Goal: Transaction & Acquisition: Purchase product/service

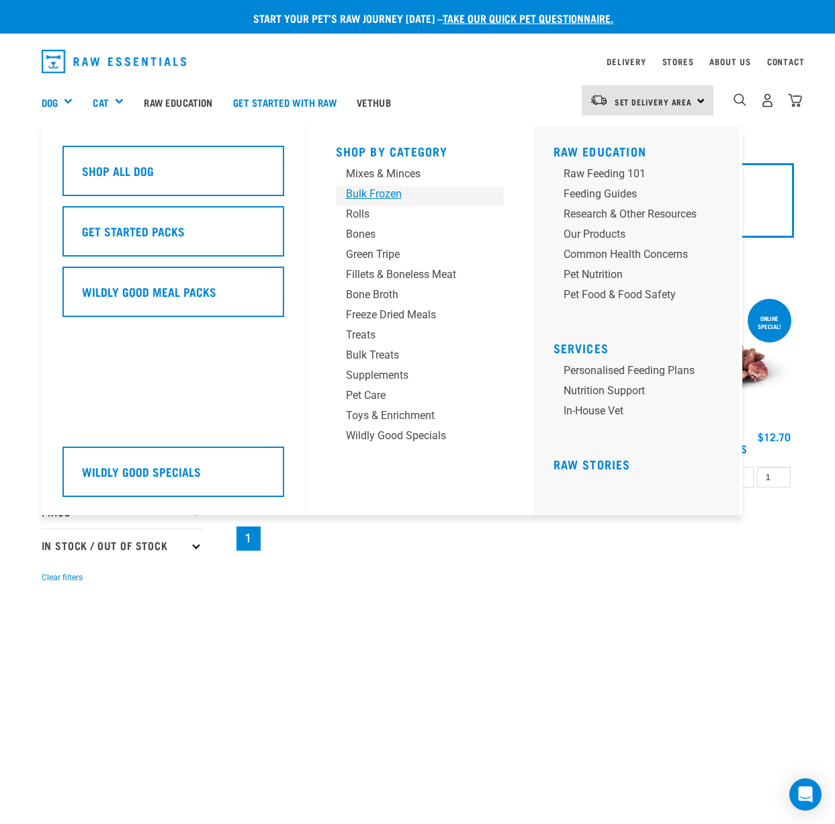
click at [372, 195] on div "Bulk Frozen" at bounding box center [409, 194] width 126 height 16
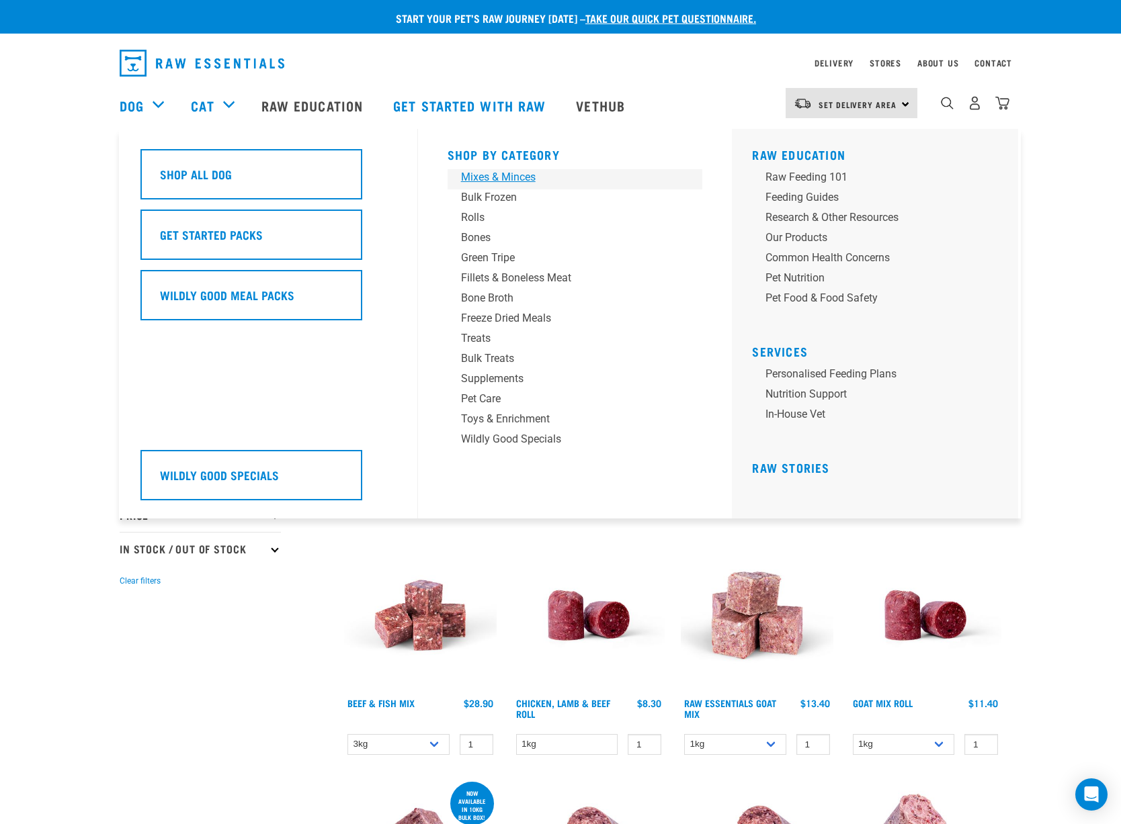
click at [474, 184] on div "Mixes & Minces" at bounding box center [566, 177] width 210 height 16
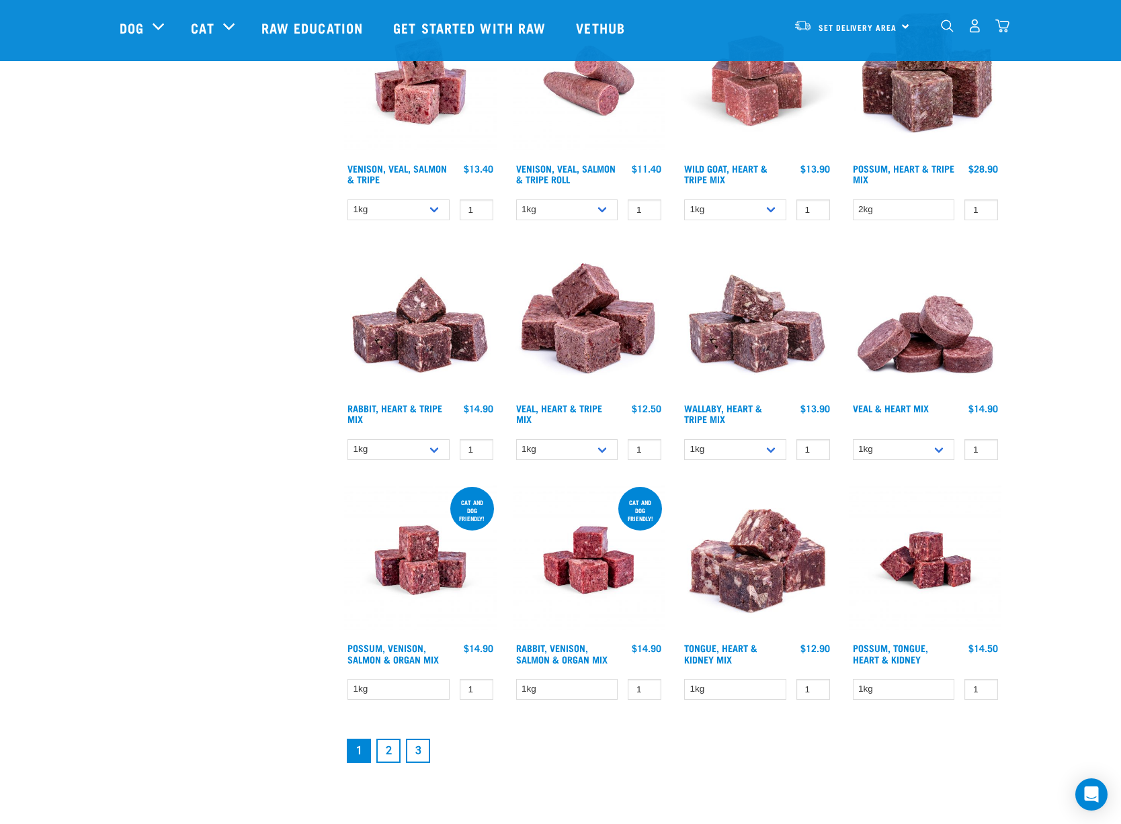
scroll to position [1553, 0]
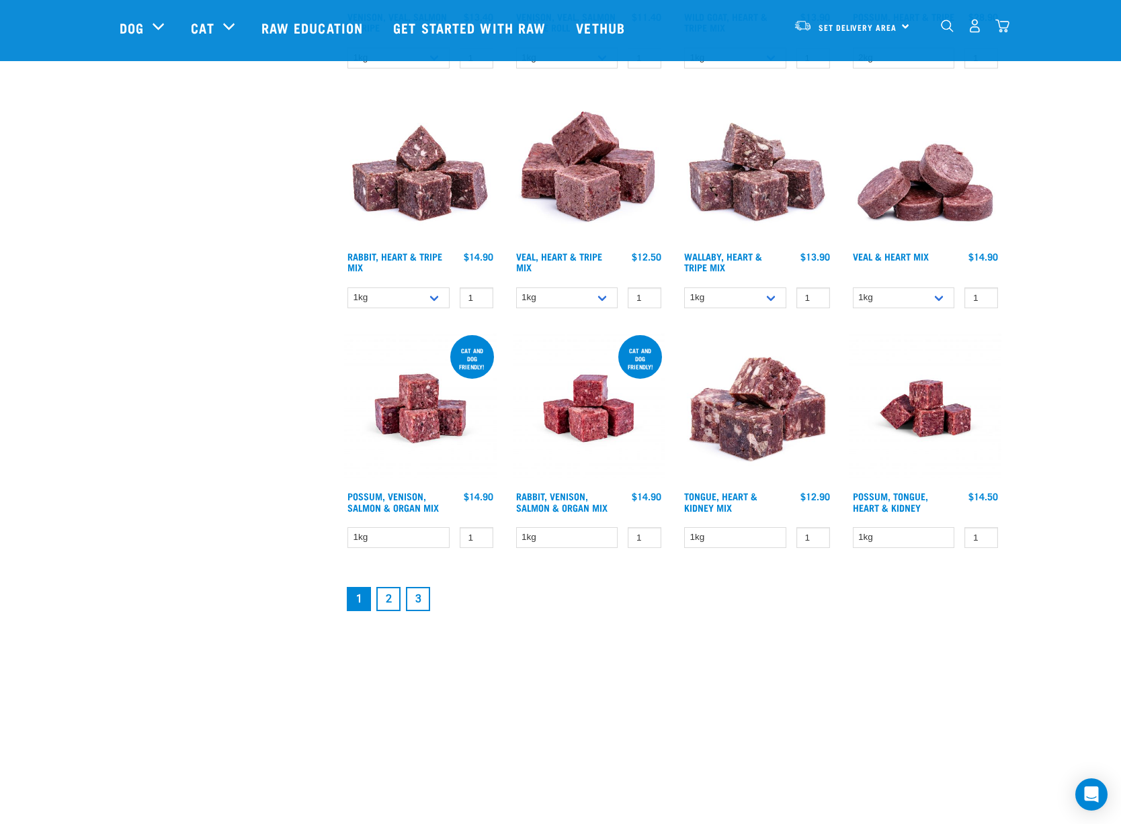
click at [395, 608] on link "2" at bounding box center [388, 599] width 24 height 24
click at [400, 603] on link "2" at bounding box center [388, 599] width 24 height 24
click at [405, 586] on li "3" at bounding box center [418, 600] width 30 height 30
click at [386, 596] on link "2" at bounding box center [388, 599] width 24 height 24
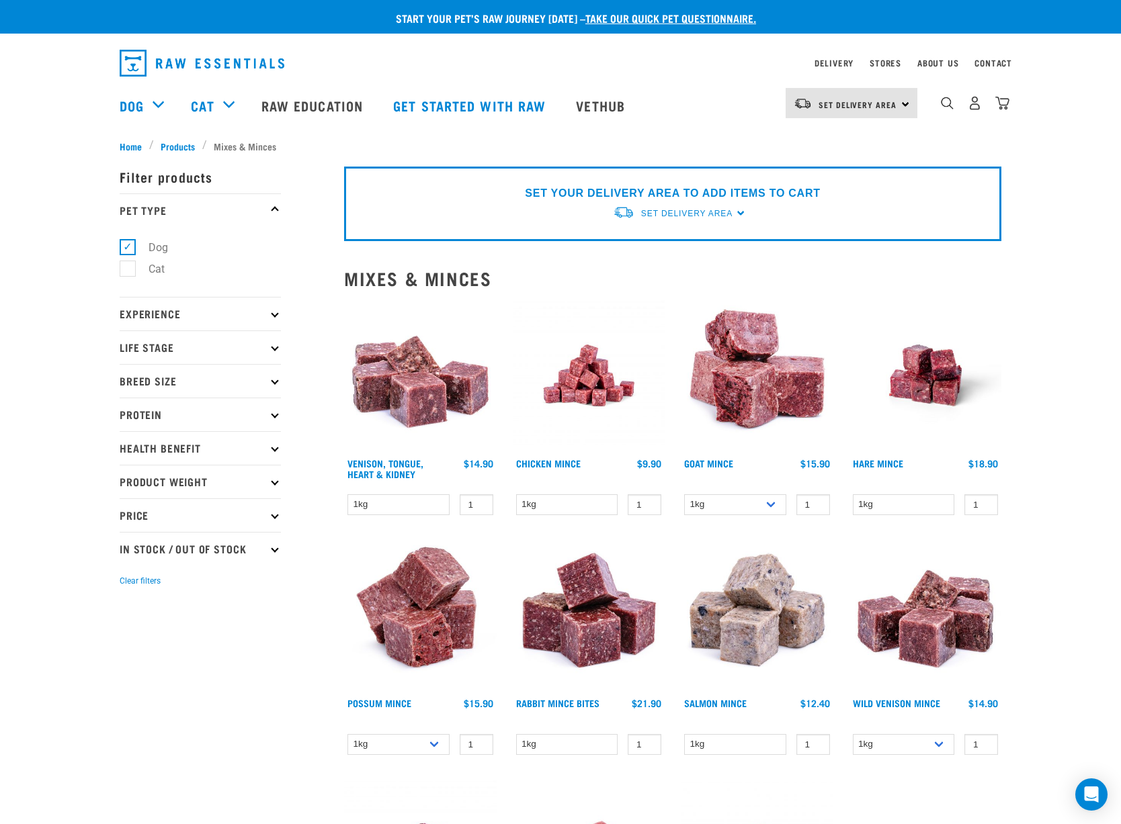
click at [776, 627] on img at bounding box center [757, 616] width 153 height 153
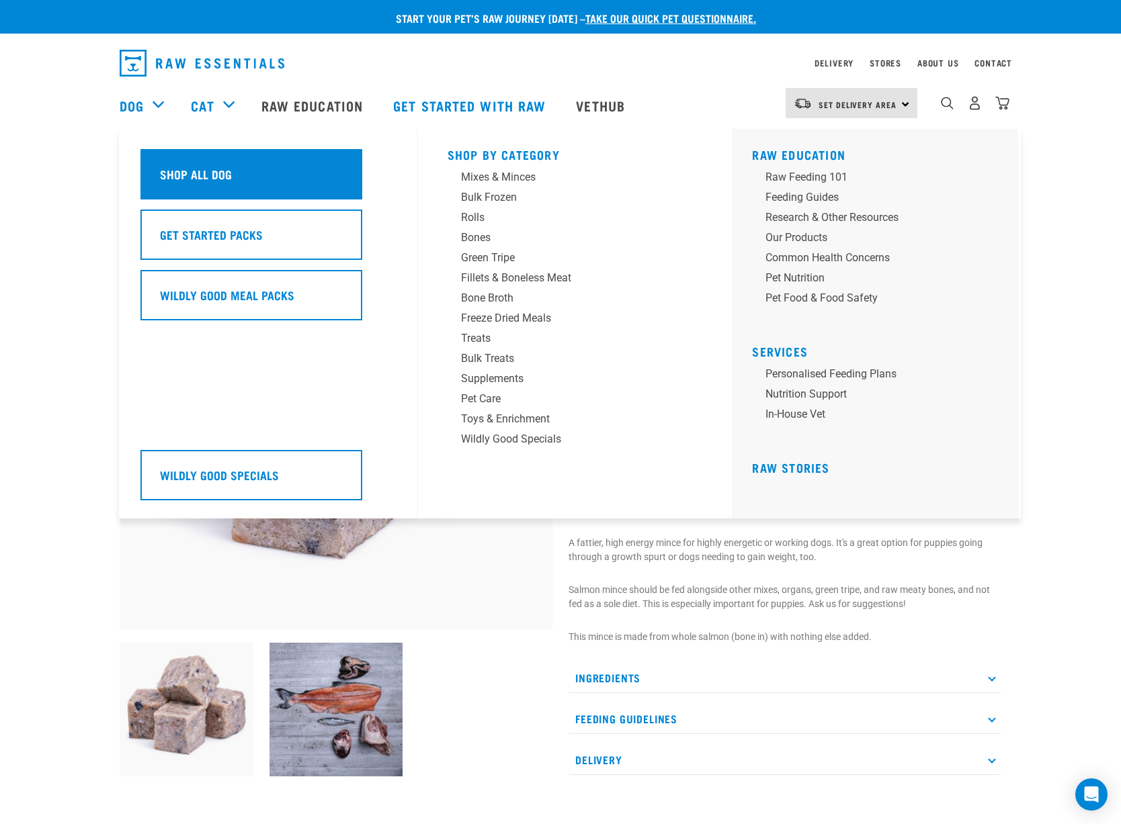
click at [182, 165] on h5 "Shop All Dog" at bounding box center [196, 173] width 72 height 17
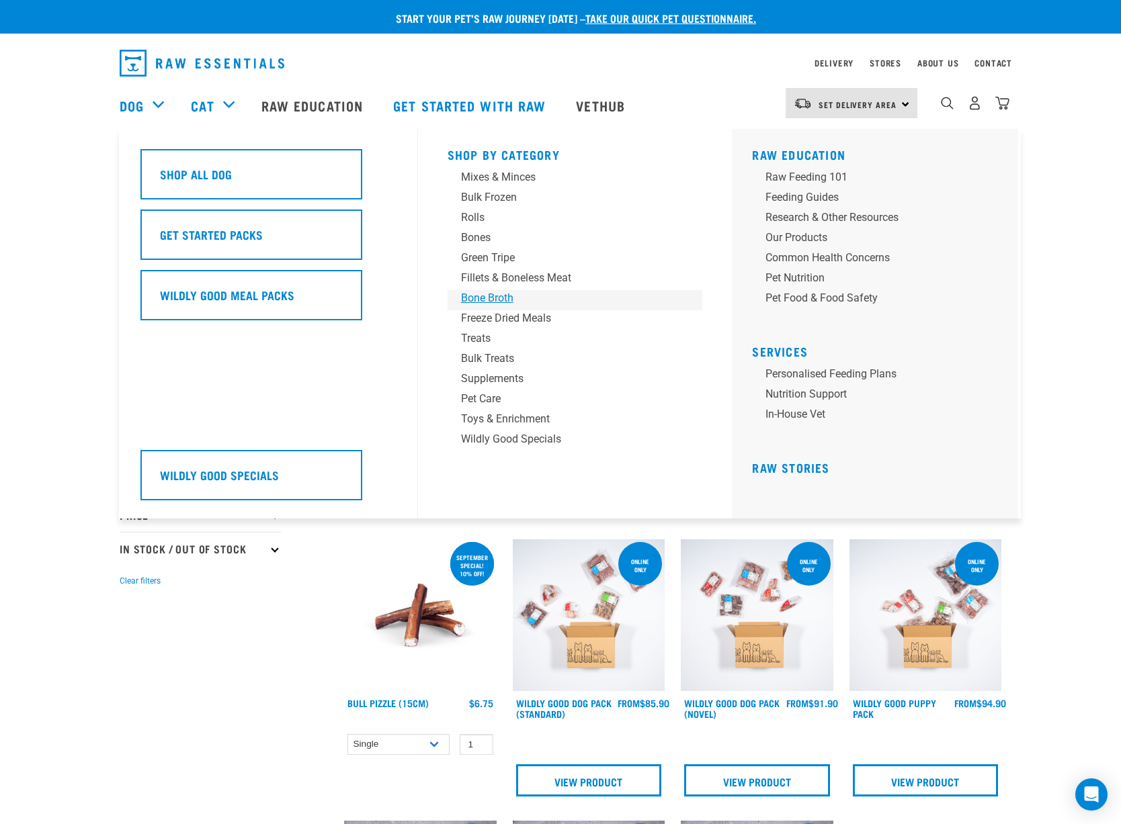
click at [508, 296] on div "Bone Broth" at bounding box center [566, 298] width 210 height 16
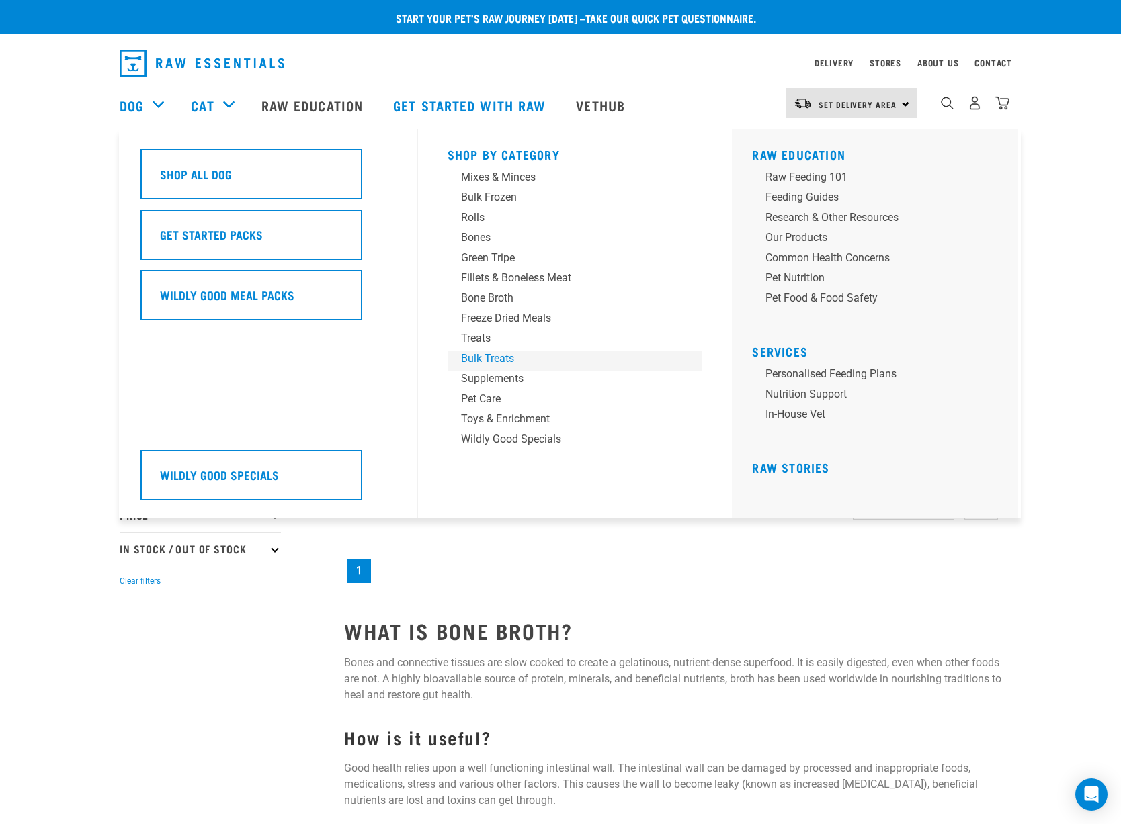
click at [472, 362] on div "Bulk Treats" at bounding box center [566, 359] width 210 height 16
